Goal: Information Seeking & Learning: Learn about a topic

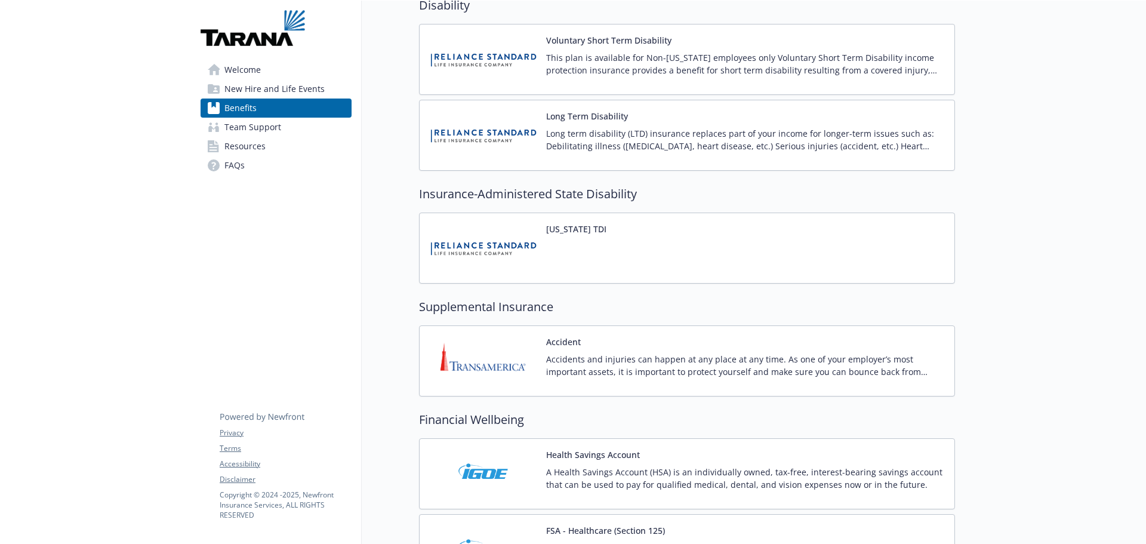
scroll to position [895, 0]
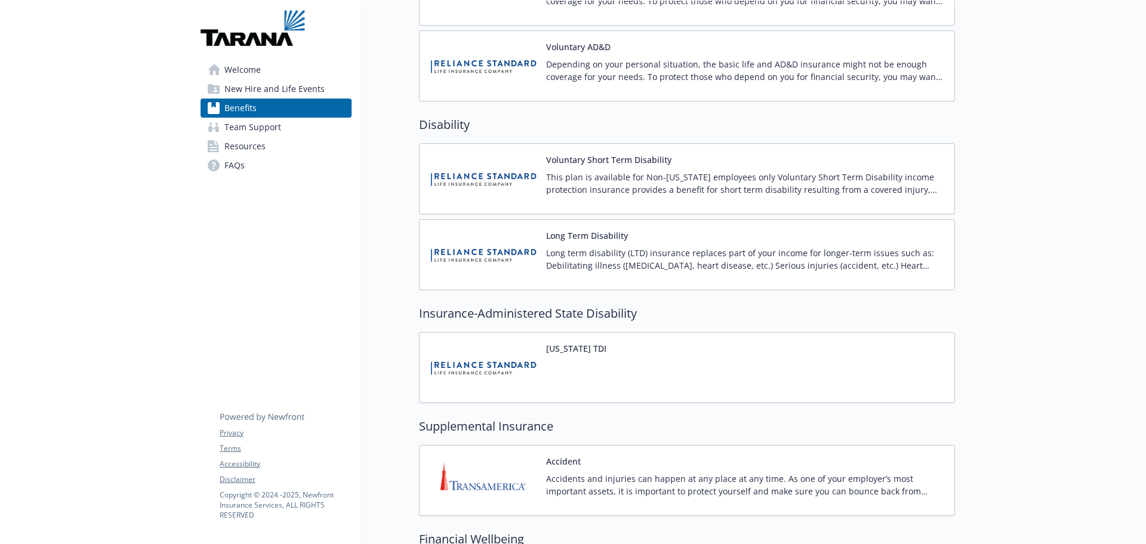
click at [617, 274] on div "Long term disability (LTD) insurance replaces part of your income for longer-te…" at bounding box center [745, 262] width 399 height 33
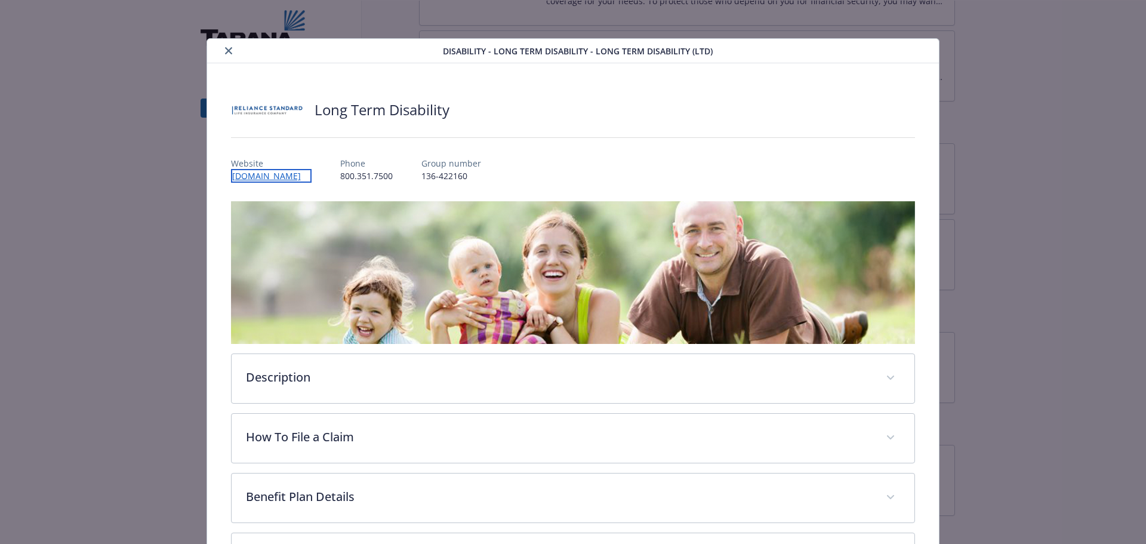
click at [297, 176] on link "[DOMAIN_NAME]" at bounding box center [271, 176] width 81 height 14
